Goal: Task Accomplishment & Management: Use online tool/utility

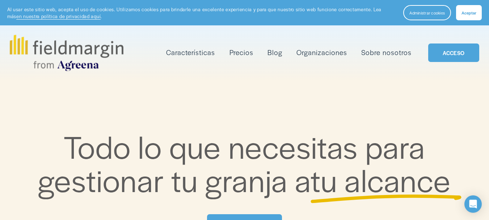
click at [474, 8] on button "Aceptar" at bounding box center [469, 12] width 26 height 15
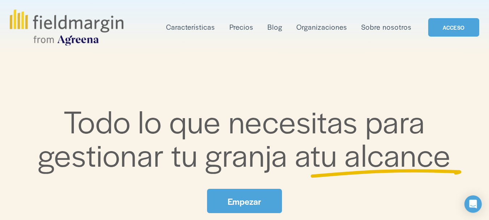
click at [254, 202] on font "Empezar" at bounding box center [244, 201] width 33 height 12
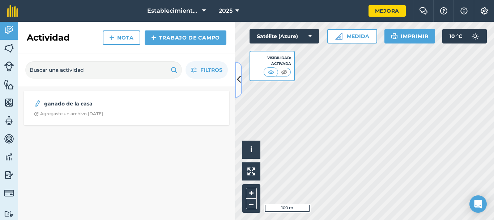
click at [240, 77] on icon at bounding box center [239, 79] width 4 height 13
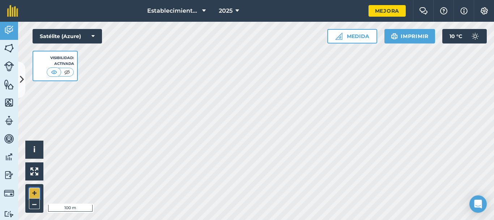
click at [30, 191] on button "+" at bounding box center [34, 192] width 11 height 11
click at [36, 190] on button "+" at bounding box center [34, 192] width 11 height 11
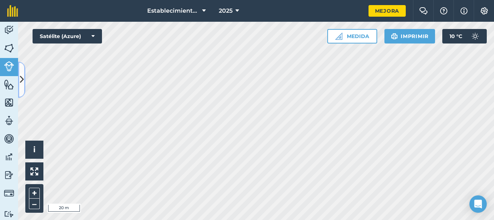
click at [19, 76] on button at bounding box center [21, 80] width 7 height 36
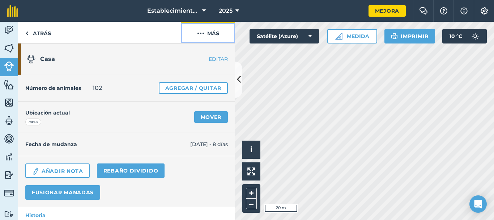
click at [215, 35] on font "Más" at bounding box center [213, 33] width 12 height 7
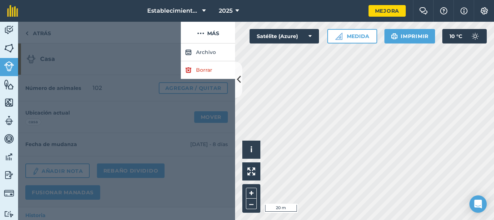
click at [160, 61] on div at bounding box center [126, 131] width 217 height 176
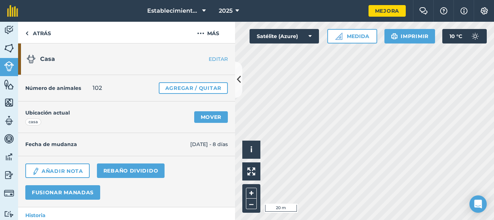
scroll to position [80, 0]
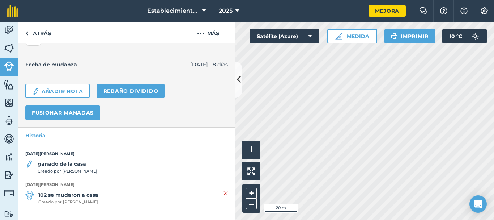
click at [81, 165] on font "ganado de la casa" at bounding box center [62, 163] width 48 height 7
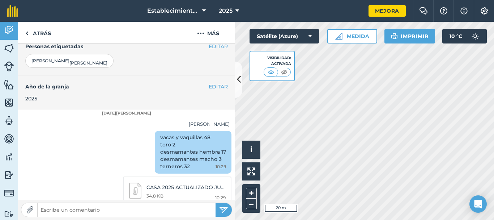
scroll to position [151, 0]
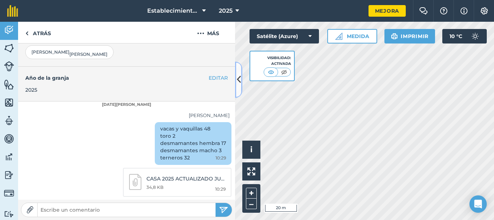
click at [240, 81] on icon at bounding box center [239, 79] width 4 height 13
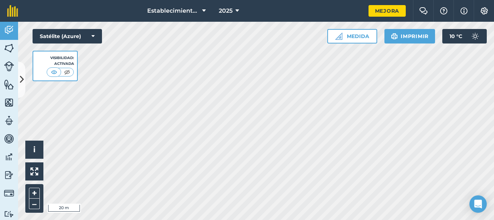
click at [218, 219] on html "Establecimiento San José casa 2025 Mejora Chat de la granja Ayuda Información A…" at bounding box center [247, 110] width 494 height 220
click at [32, 200] on button "–" at bounding box center [34, 203] width 11 height 10
click at [194, 219] on html "Establecimiento San José casa 2025 Mejora Chat de la granja Ayuda Información A…" at bounding box center [247, 110] width 494 height 220
click at [182, 219] on html "Establecimiento San José casa 2025 Mejora Chat de la granja Ayuda Información A…" at bounding box center [247, 110] width 494 height 220
click at [31, 190] on button "+" at bounding box center [34, 192] width 11 height 11
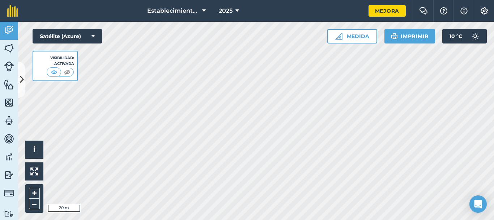
click at [210, 219] on html "Establecimiento San José casa 2025 Mejora Chat de la granja Ayuda Información A…" at bounding box center [247, 110] width 494 height 220
click at [30, 190] on button "+" at bounding box center [34, 192] width 11 height 11
click at [34, 207] on button "–" at bounding box center [34, 203] width 11 height 10
click at [234, 0] on html "Establecimiento San José casa 2025 Mejora Chat de la granja Ayuda Información A…" at bounding box center [247, 110] width 494 height 220
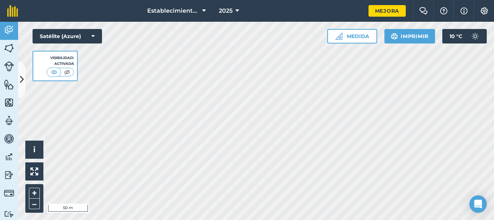
click at [240, 0] on div "Establecimiento San José casa 2025 Mejora Chat de la granja Ayuda Información A…" at bounding box center [247, 110] width 494 height 220
click at [235, 10] on div "Establecimiento San José casa 2025 Mejora Chat de la granja Ayuda Información A…" at bounding box center [247, 110] width 494 height 220
click at [50, 71] on div "Hello i © 2025 TomTom, Microsoft 50 m + – Satélite (Azure) Visibilidad: Activad…" at bounding box center [256, 121] width 476 height 198
